Goal: Book appointment/travel/reservation

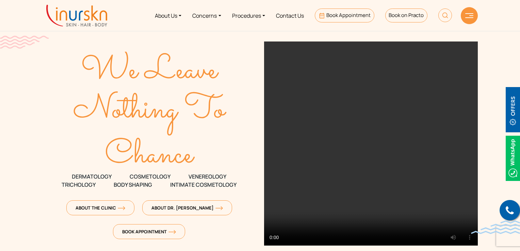
click at [131, 63] on text "We Leave" at bounding box center [150, 71] width 138 height 50
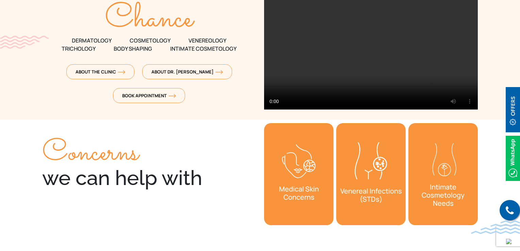
scroll to position [102, 0]
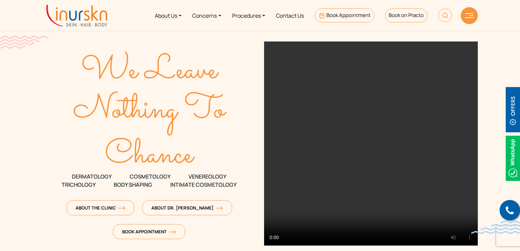
drag, startPoint x: 458, startPoint y: 17, endPoint x: 469, endPoint y: 17, distance: 10.9
click at [458, 17] on div "About Us Concerns Procedures Contact Us Book Appointment Book on Practo" at bounding box center [293, 16] width 361 height 26
click at [473, 16] on img at bounding box center [469, 15] width 8 height 5
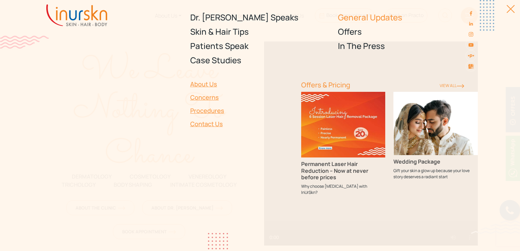
click at [394, 14] on link "General Updates" at bounding box center [408, 17] width 140 height 14
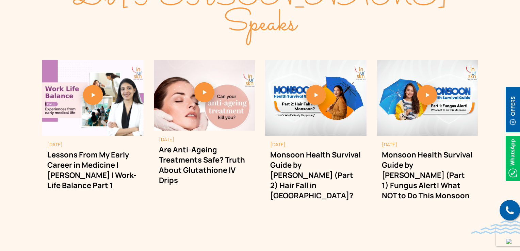
scroll to position [851, 0]
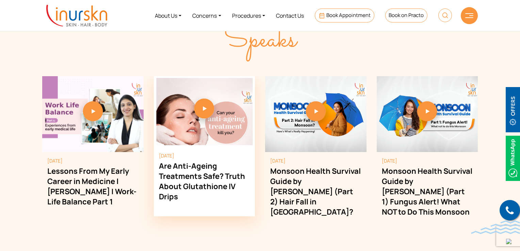
click at [190, 105] on img "2 / 4" at bounding box center [204, 111] width 96 height 67
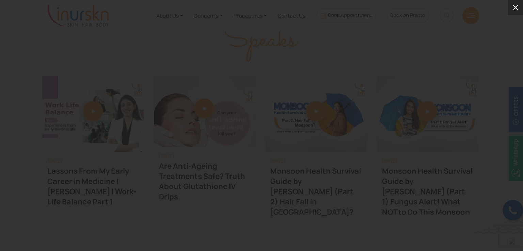
click at [515, 11] on icon at bounding box center [515, 7] width 8 height 8
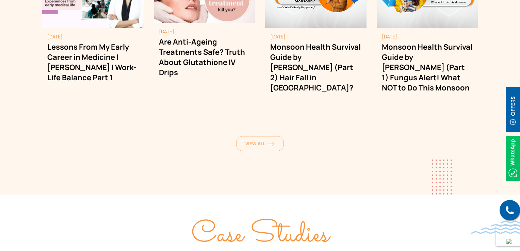
scroll to position [987, 0]
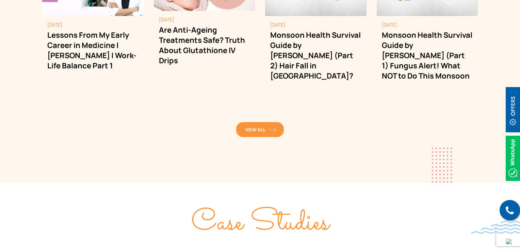
click at [245, 122] on link "View All" at bounding box center [260, 129] width 48 height 15
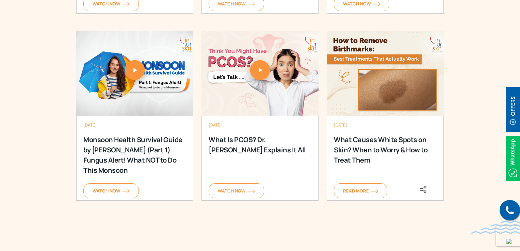
scroll to position [953, 0]
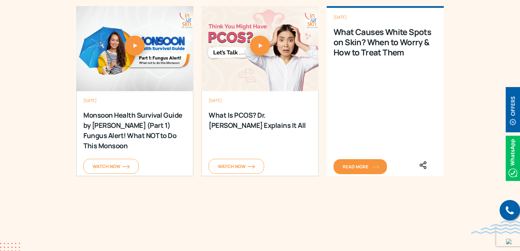
click at [370, 164] on span "Read More" at bounding box center [360, 167] width 35 height 6
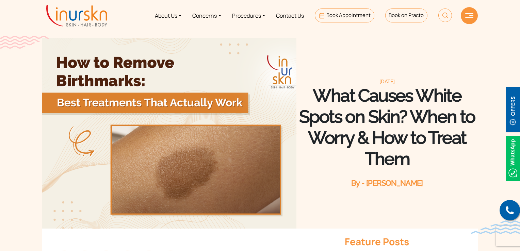
drag, startPoint x: 324, startPoint y: 109, endPoint x: 426, endPoint y: 153, distance: 111.5
click at [426, 153] on h1 "What Causes White Spots on Skin? When to Worry & How to Treat Them" at bounding box center [387, 127] width 181 height 84
click at [424, 153] on h1 "What Causes White Spots on Skin? When to Worry & How to Treat Them" at bounding box center [387, 127] width 181 height 84
click at [79, 13] on img at bounding box center [76, 16] width 61 height 22
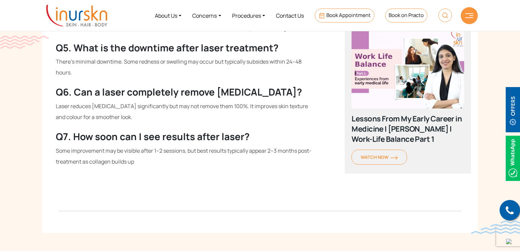
scroll to position [1805, 0]
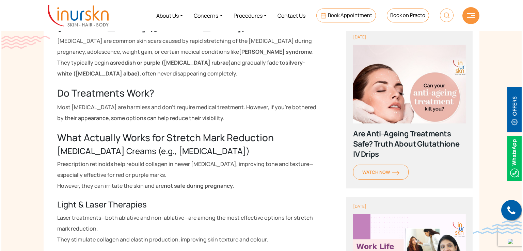
scroll to position [135, 0]
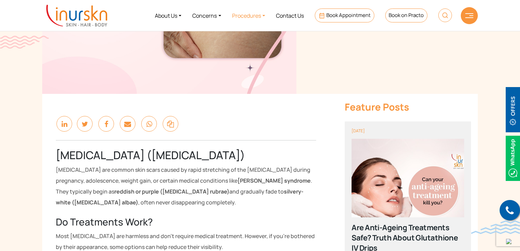
click at [255, 21] on link "Procedures" at bounding box center [249, 16] width 44 height 26
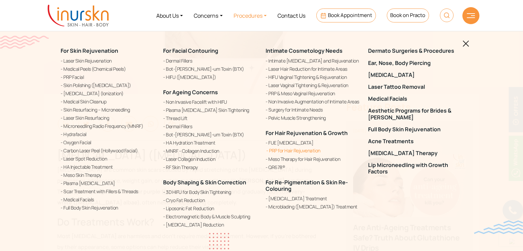
drag, startPoint x: 261, startPoint y: 136, endPoint x: 281, endPoint y: 150, distance: 24.4
click at [281, 150] on div "For Skin Rejuvenation Laser Skin Rejuvenation Medical Peels (Chemical Peels) PR…" at bounding box center [262, 138] width 410 height 198
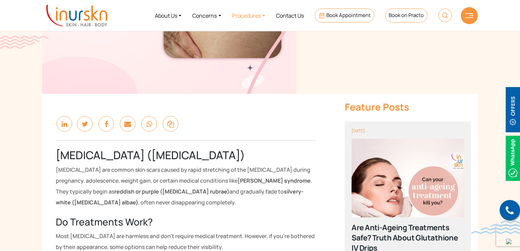
click at [264, 18] on link "Procedures" at bounding box center [249, 16] width 44 height 26
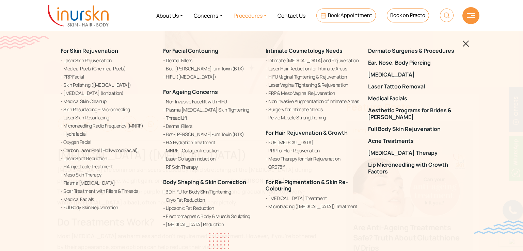
click at [261, 172] on div "For Facial Contouring Dermal Fillers Bot-ulin-um Toxin (BTX) HIFU (High Intensi…" at bounding box center [210, 138] width 102 height 198
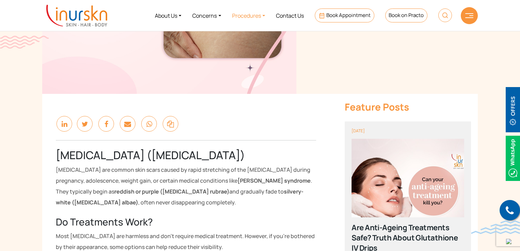
click at [260, 18] on link "Procedures" at bounding box center [249, 16] width 44 height 26
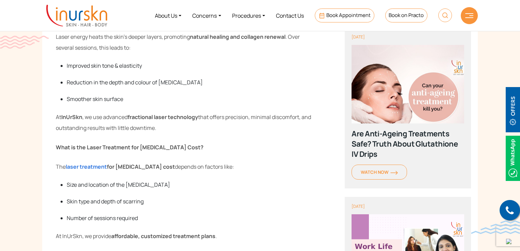
scroll to position [1254, 0]
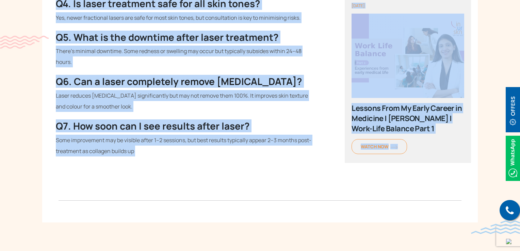
scroll to position [1919, 0]
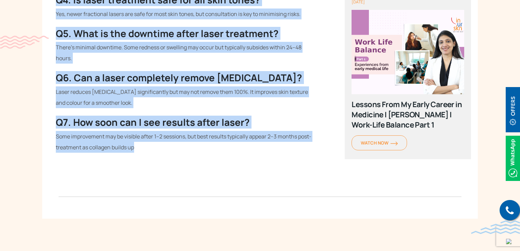
drag, startPoint x: 54, startPoint y: 68, endPoint x: 136, endPoint y: 157, distance: 120.7
copy div "Stretch marks, or striae , appear as streaky lines or bands on the skin that ca…"
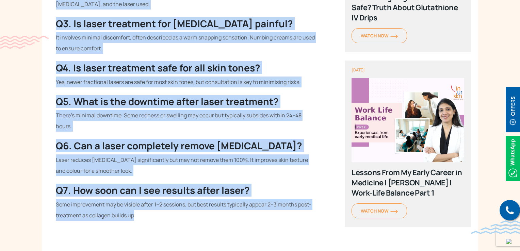
scroll to position [1885, 0]
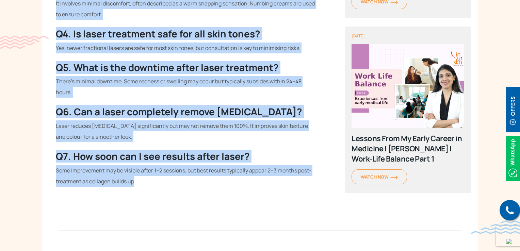
drag, startPoint x: 54, startPoint y: 106, endPoint x: 142, endPoint y: 185, distance: 117.6
copy div "Symptoms and Causes of Stretch Marks What Do Stretch Marks Look Like? Stretch m…"
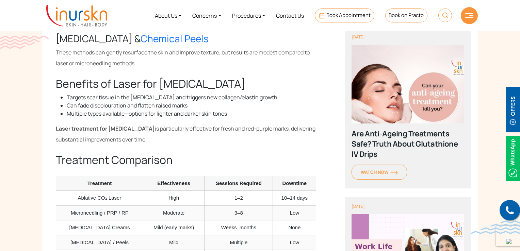
scroll to position [545, 0]
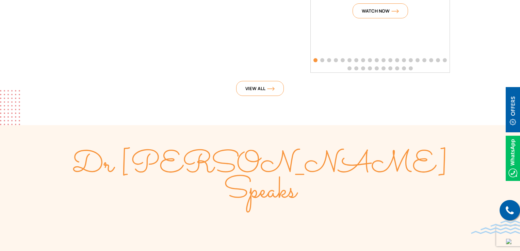
scroll to position [1839, 0]
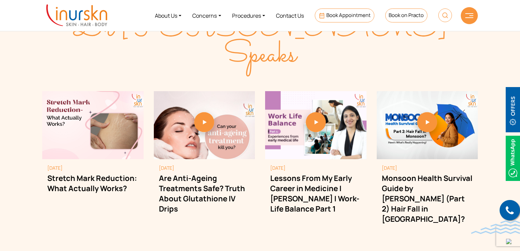
scroll to position [1873, 0]
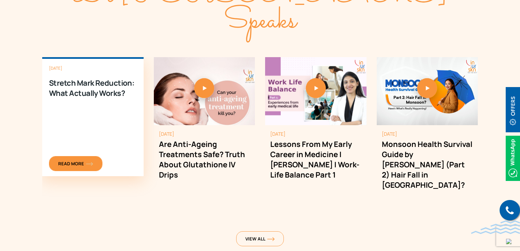
click at [89, 162] on img "1 / 4" at bounding box center [89, 164] width 7 height 4
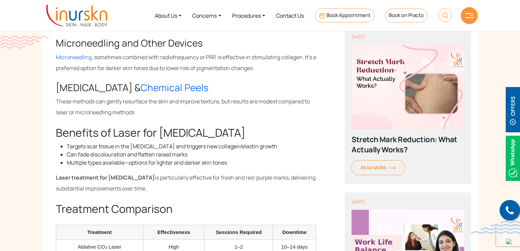
scroll to position [341, 0]
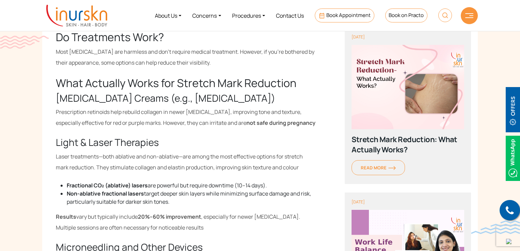
click at [84, 11] on img at bounding box center [76, 16] width 61 height 22
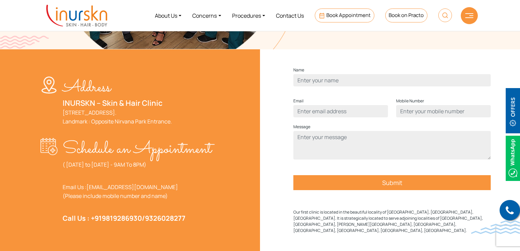
scroll to position [204, 0]
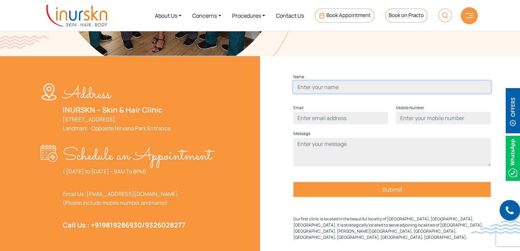
click at [335, 93] on input "Contact form" at bounding box center [392, 87] width 197 height 12
type input "Humera Shaikh"
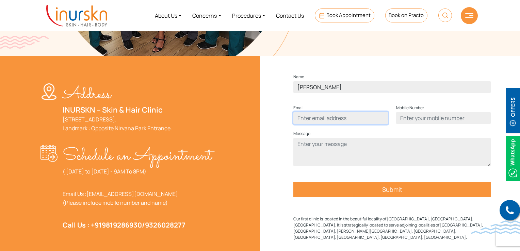
type input "humerasadiqshaikh@gmail.com"
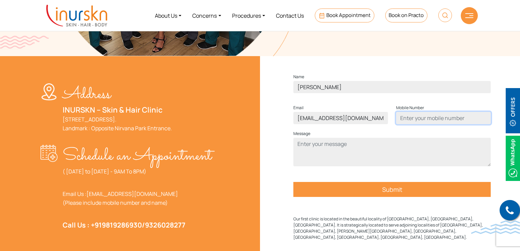
type input "9137465199"
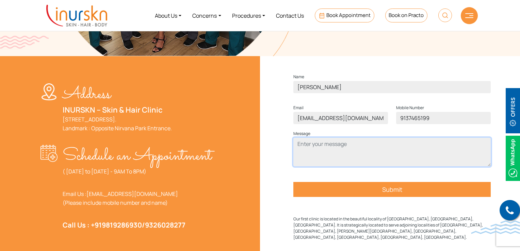
click at [345, 160] on textarea "Contact form" at bounding box center [392, 152] width 197 height 29
click at [318, 157] on textarea "test" at bounding box center [392, 152] width 197 height 29
type textarea "test"
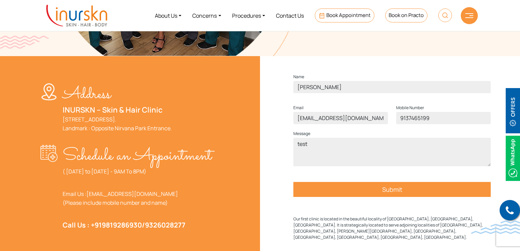
click at [284, 153] on div "Name Humera Shaikh Email humerasadiqshaikh@gmail.com Mobile Number 9137465199 M…" at bounding box center [392, 160] width 264 height 194
click at [396, 197] on input "Submit" at bounding box center [392, 189] width 197 height 15
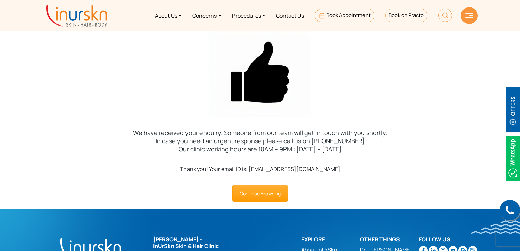
click at [114, 59] on div at bounding box center [260, 72] width 520 height 89
click at [468, 20] on div at bounding box center [469, 15] width 17 height 17
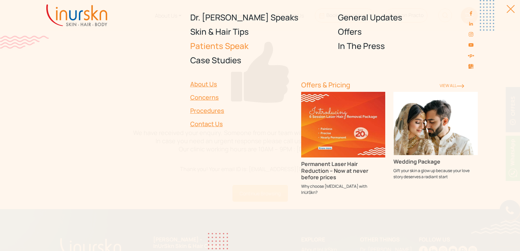
click at [231, 47] on link "Patients Speak" at bounding box center [260, 46] width 140 height 14
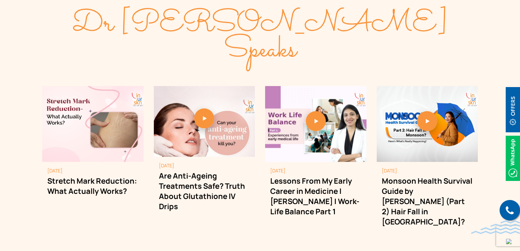
scroll to position [783, 0]
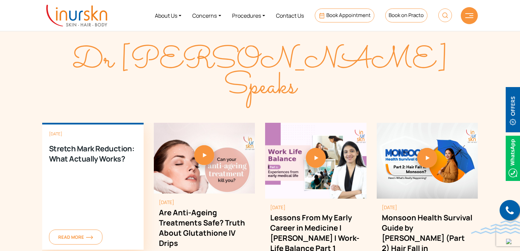
click at [105, 186] on div "[DATE] Stretch Mark Reduction: What Actually Works? Read More" at bounding box center [92, 186] width 101 height 127
click at [95, 208] on div "October 10, 2025 Stretch Mark Reduction: What Actually Works? Read More" at bounding box center [92, 186] width 101 height 127
click at [76, 234] on span "Read More" at bounding box center [75, 237] width 35 height 6
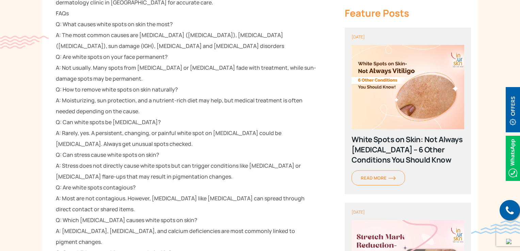
scroll to position [1532, 0]
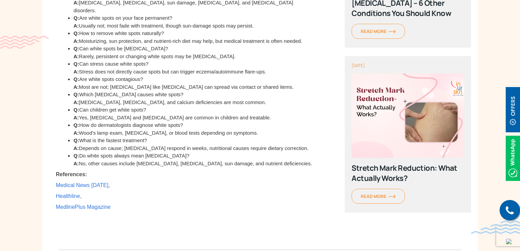
scroll to position [1096, 0]
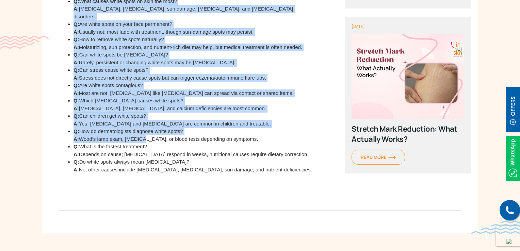
scroll to position [994, 0]
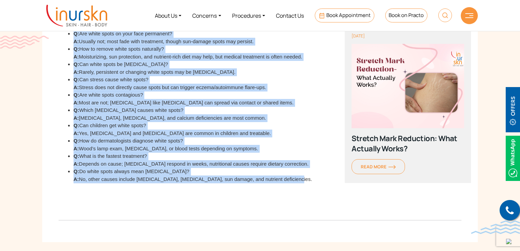
drag, startPoint x: 67, startPoint y: 102, endPoint x: 288, endPoint y: 163, distance: 229.3
click at [288, 163] on ul "Q: What causes white spots on skin the most? A: Fungal infections, eczema, sun …" at bounding box center [190, 95] width 254 height 176
click at [288, 168] on li "Q: Do white spots always mean vitiligo? A: No, other causes include fungal infe…" at bounding box center [195, 175] width 243 height 15
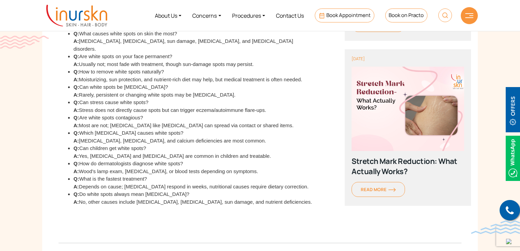
scroll to position [926, 0]
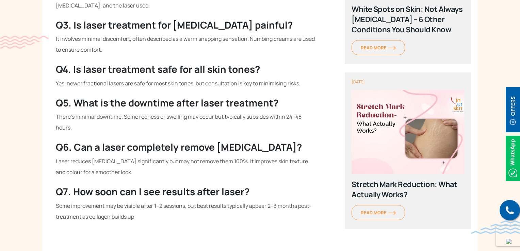
scroll to position [1907, 0]
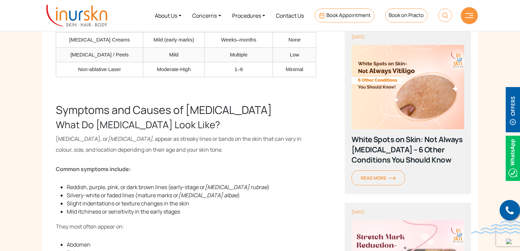
scroll to position [897, 0]
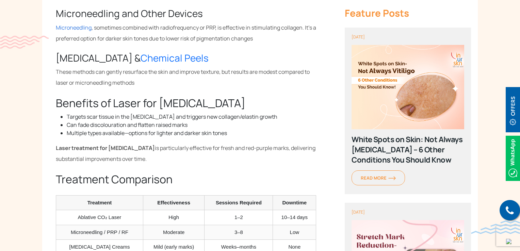
scroll to position [591, 0]
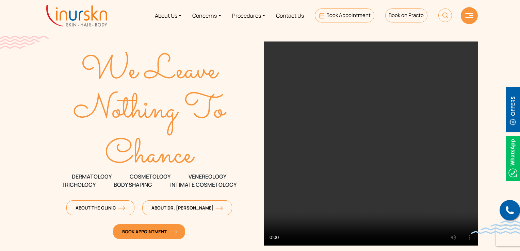
click at [149, 229] on span "Book Appointment" at bounding box center [149, 232] width 54 height 6
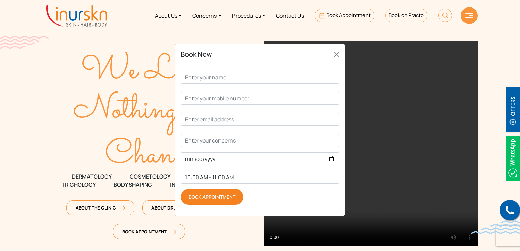
click at [233, 193] on input "Book Appointment" at bounding box center [212, 197] width 63 height 16
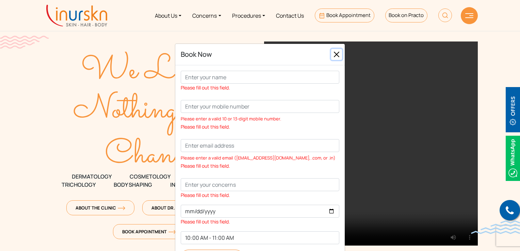
click at [335, 57] on button "Close" at bounding box center [336, 54] width 11 height 11
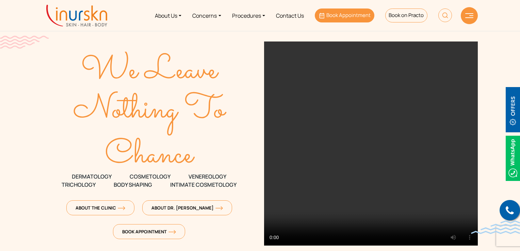
click at [346, 19] on link "Book Appointment" at bounding box center [345, 16] width 60 height 14
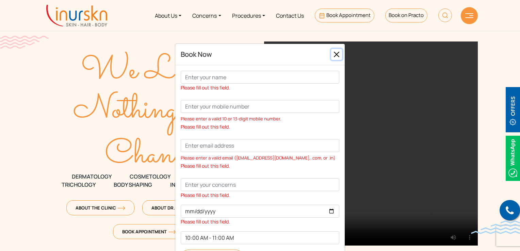
click at [333, 57] on button "Close" at bounding box center [336, 54] width 11 height 11
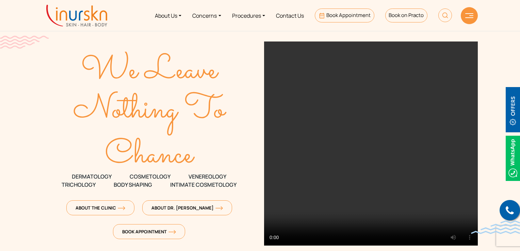
click at [467, 21] on div at bounding box center [469, 15] width 17 height 17
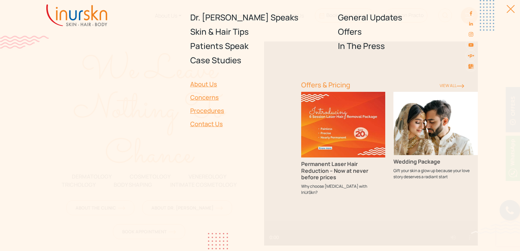
click at [509, 13] on div at bounding box center [507, 12] width 15 height 15
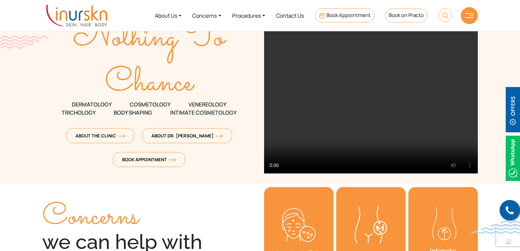
scroll to position [102, 0]
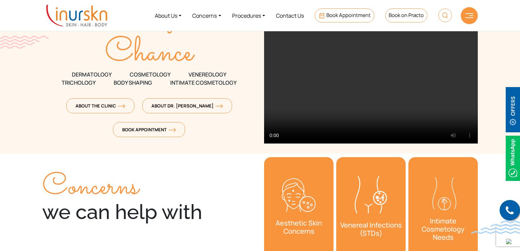
scroll to position [68, 0]
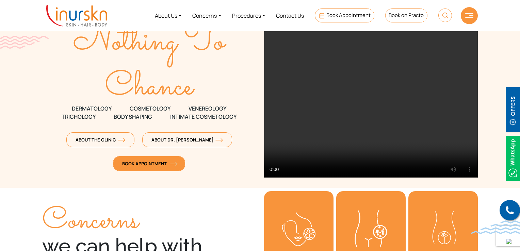
click at [158, 164] on span "Book Appointment" at bounding box center [149, 164] width 54 height 6
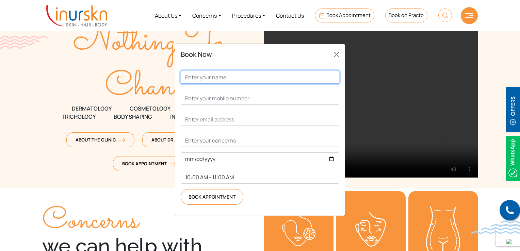
click at [223, 81] on input "Contact form" at bounding box center [260, 77] width 159 height 13
type input "Humera Shaikh"
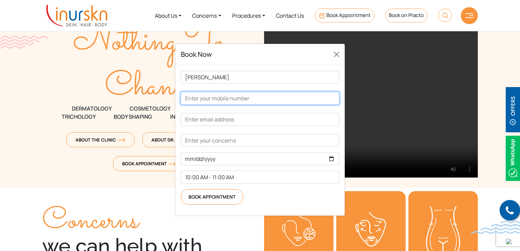
type input "9137465199"
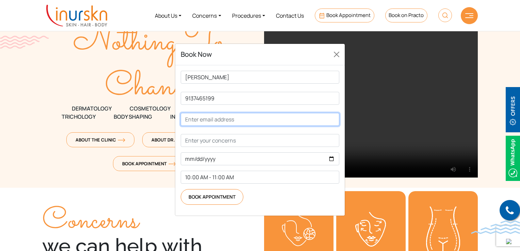
type input "humerasadiqshaikh@gmail.com"
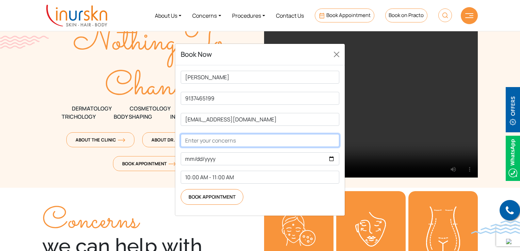
click at [210, 140] on input "Contact form" at bounding box center [260, 140] width 159 height 13
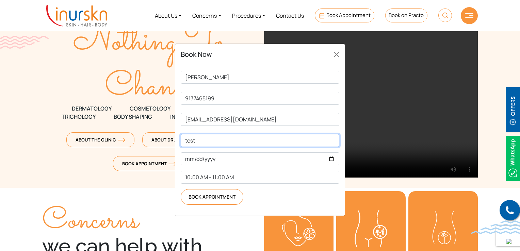
type input "test"
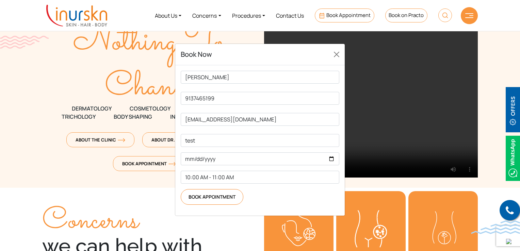
click at [224, 166] on form "Humera Shaikh 9137465199 humerasadiqshaikh@gmail.com test 10:00 AM - 11:00 AM 1…" at bounding box center [260, 138] width 159 height 134
click at [331, 158] on input "Contact form" at bounding box center [260, 159] width 159 height 13
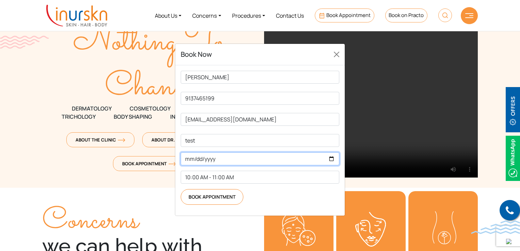
type input "2025-10-10"
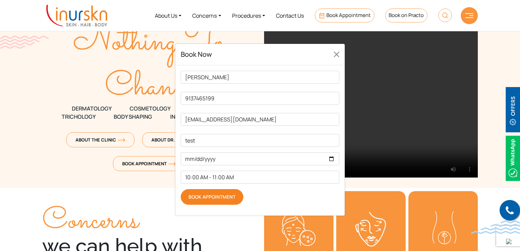
click at [217, 199] on input "Book Appointment" at bounding box center [212, 197] width 63 height 16
